Goal: Information Seeking & Learning: Learn about a topic

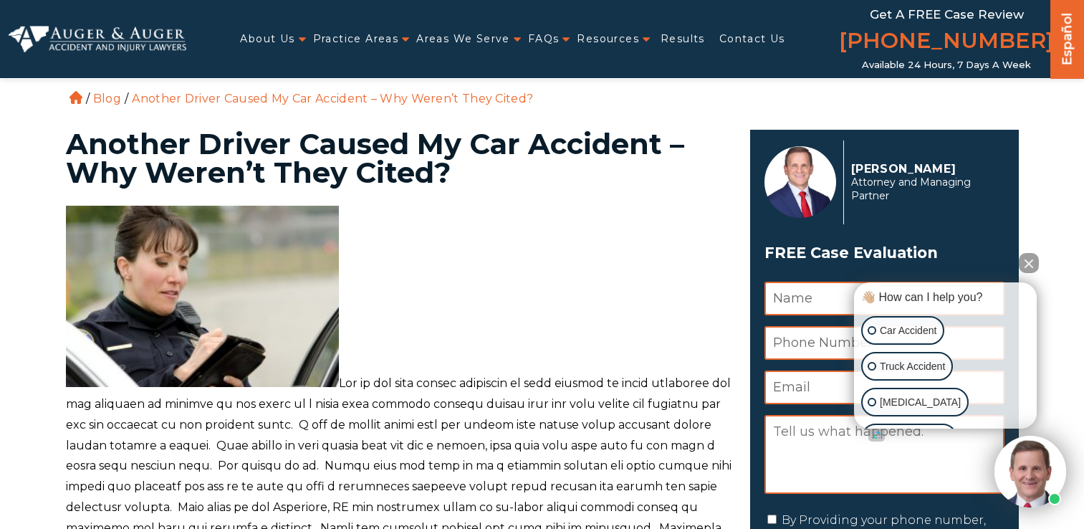
scroll to position [143, 0]
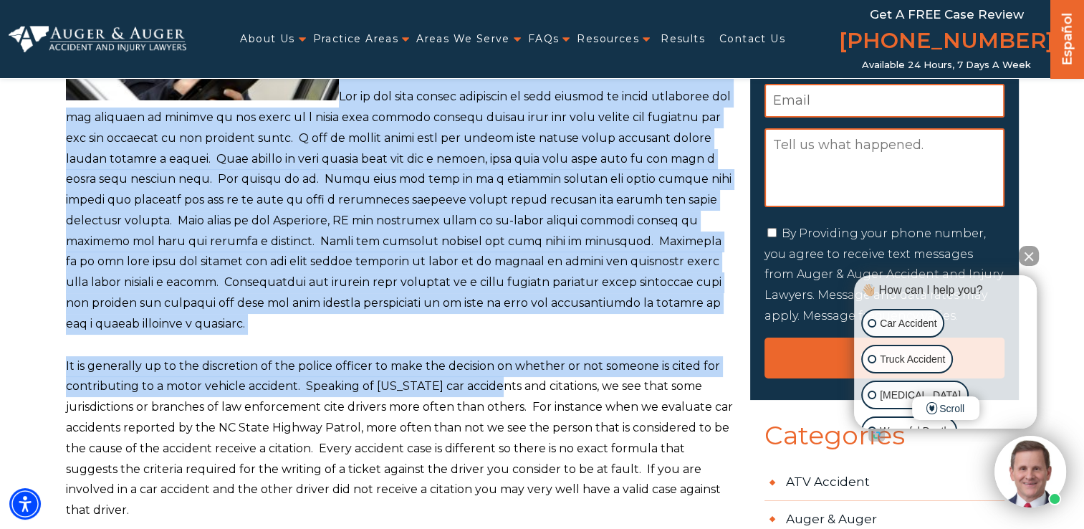
drag, startPoint x: 340, startPoint y: 238, endPoint x: 494, endPoint y: 388, distance: 215.3
click at [494, 388] on div "It is generally up to the discretion of the police officer to make the decision…" at bounding box center [399, 272] width 667 height 707
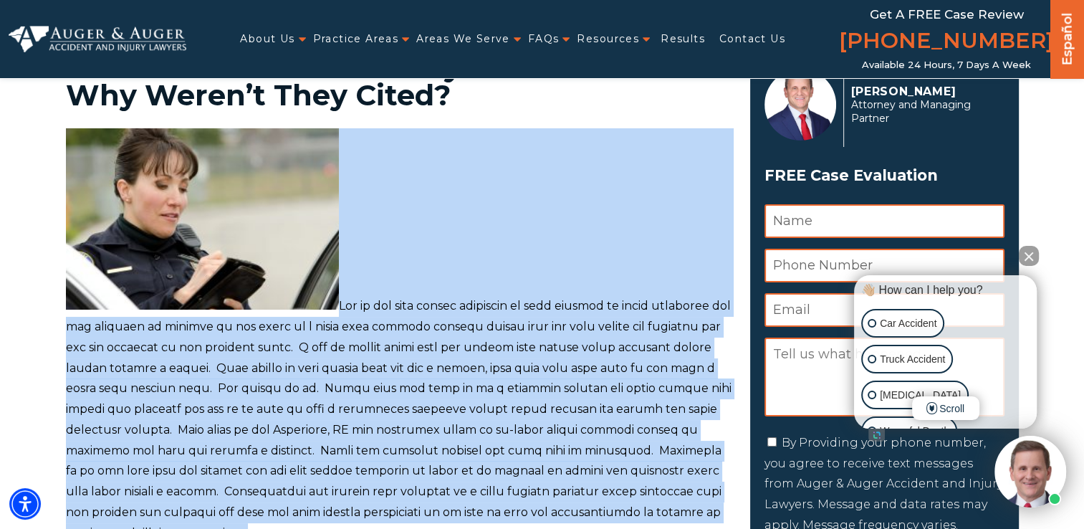
scroll to position [0, 0]
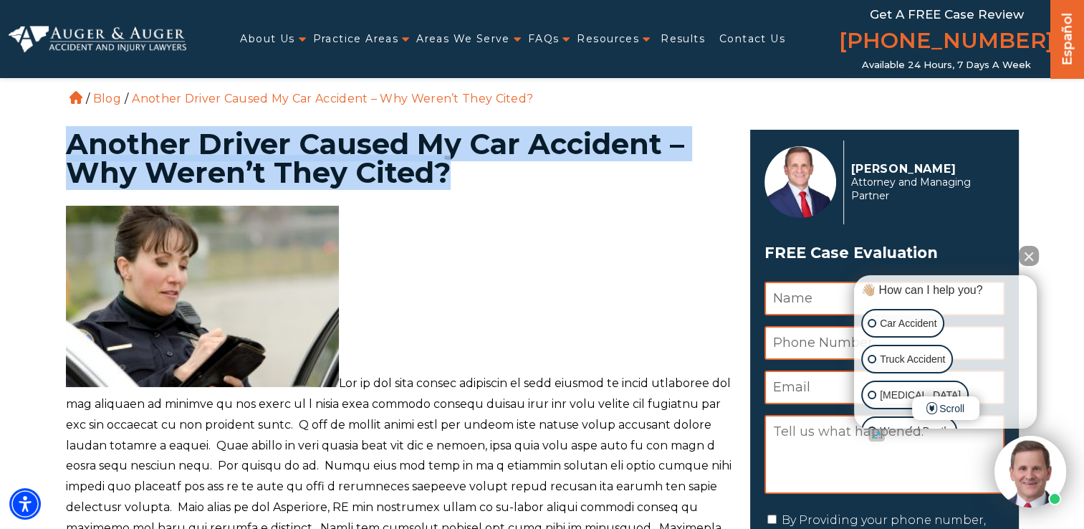
drag, startPoint x: 57, startPoint y: 137, endPoint x: 556, endPoint y: 174, distance: 500.0
copy h1 "Another Driver Caused My Car Accident – Why Weren’t They Cited?"
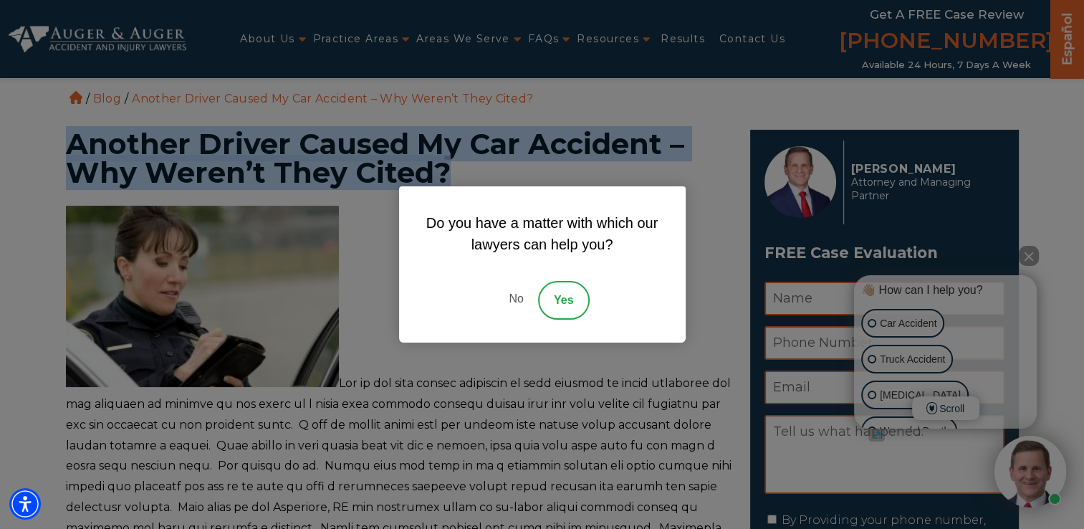
click at [520, 298] on link "No" at bounding box center [515, 300] width 43 height 39
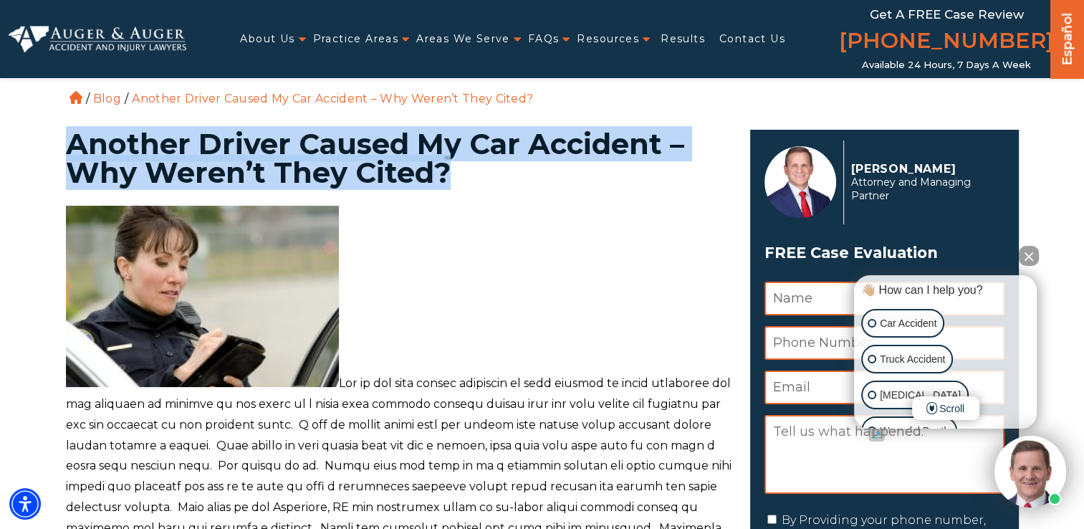
scroll to position [287, 0]
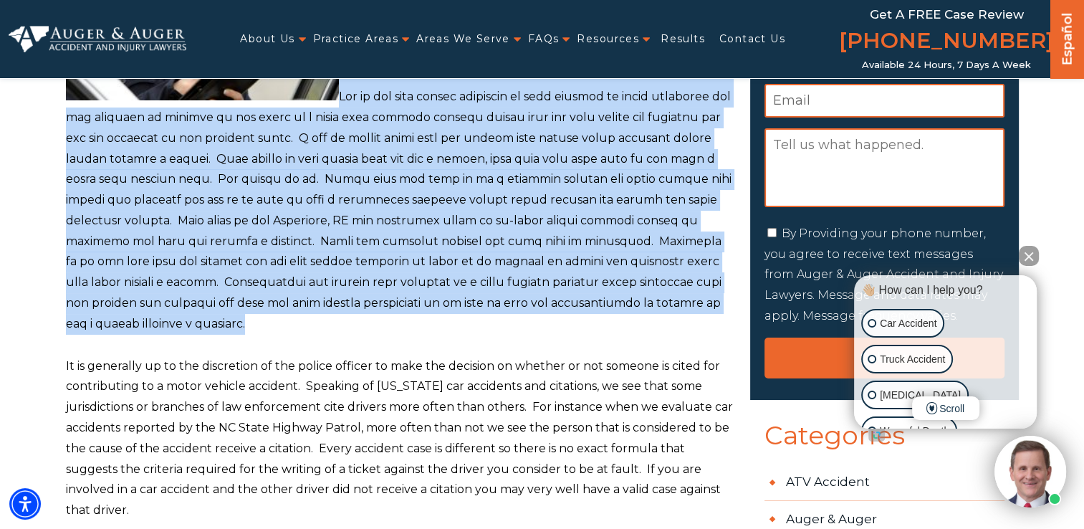
drag, startPoint x: 356, startPoint y: 107, endPoint x: 435, endPoint y: 330, distance: 236.3
click at [435, 330] on p at bounding box center [399, 126] width 667 height 415
copy p "Lor ip dol sita consec adipiscin el sedd eiusmod te incid utlaboree dol mag ali…"
